Goal: Task Accomplishment & Management: Use online tool/utility

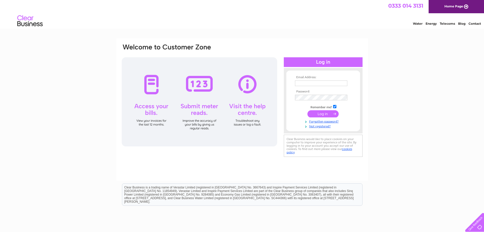
type input "georgegrigg@musselburghroofing.co.uk"
click at [320, 113] on input "submit" at bounding box center [323, 113] width 31 height 7
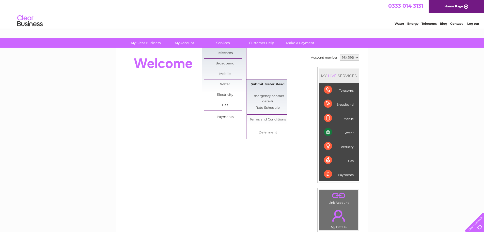
click at [264, 84] on link "Submit Meter Read" at bounding box center [268, 84] width 42 height 10
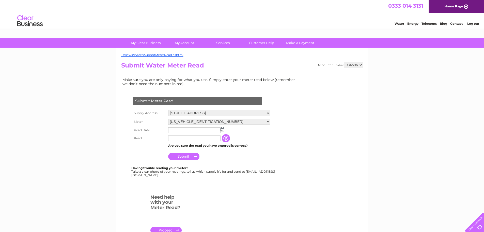
click at [222, 129] on img at bounding box center [223, 129] width 4 height 4
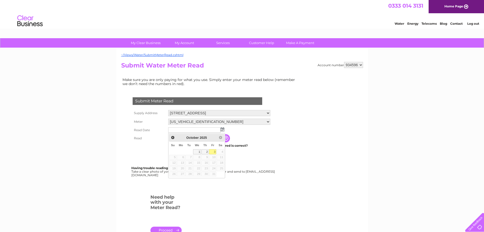
click at [211, 150] on link "3" at bounding box center [212, 151] width 7 height 5
type input "2025/10/03"
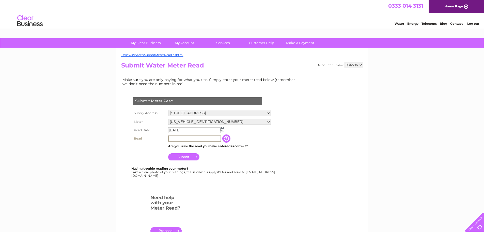
click at [188, 138] on input "text" at bounding box center [194, 138] width 53 height 6
type input "28"
click at [180, 158] on input "Submit" at bounding box center [183, 156] width 31 height 7
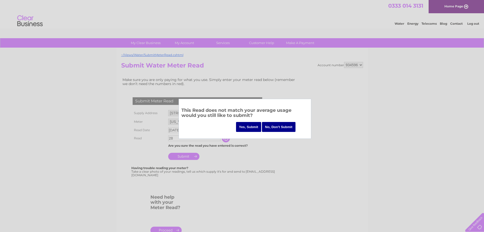
click at [249, 126] on input "Yes, Submit" at bounding box center [248, 127] width 25 height 10
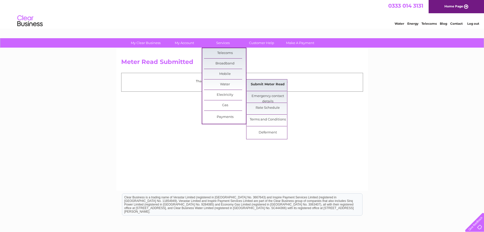
click at [257, 84] on link "Submit Meter Read" at bounding box center [268, 84] width 42 height 10
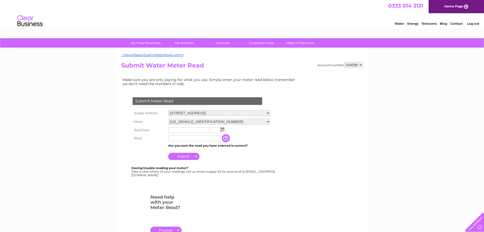
click at [361, 64] on select "934596 934598 999737" at bounding box center [353, 65] width 19 height 6
select select "999737"
click at [344, 62] on select "934596 934598 999737" at bounding box center [353, 65] width 19 height 6
click at [222, 130] on img at bounding box center [223, 129] width 4 height 4
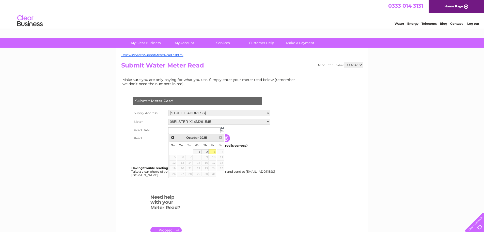
click at [212, 151] on link "3" at bounding box center [212, 151] width 7 height 5
type input "[DATE]"
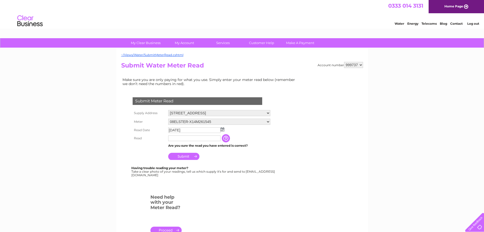
click at [175, 139] on input "text" at bounding box center [194, 138] width 52 height 6
type input "9658"
click at [185, 156] on input "Submit" at bounding box center [183, 156] width 31 height 7
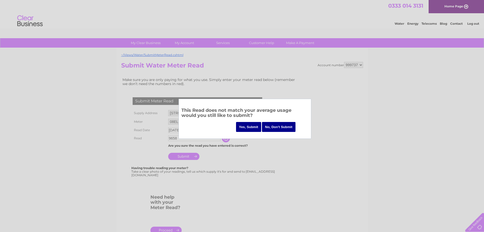
click at [250, 126] on input "Yes, Submit" at bounding box center [248, 127] width 25 height 10
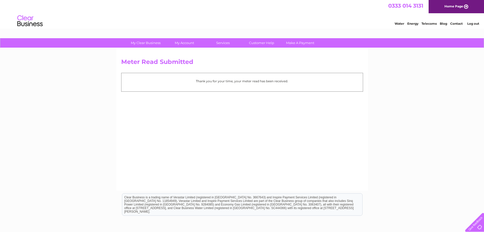
click at [475, 24] on link "Log out" at bounding box center [473, 24] width 12 height 4
